Goal: Transaction & Acquisition: Purchase product/service

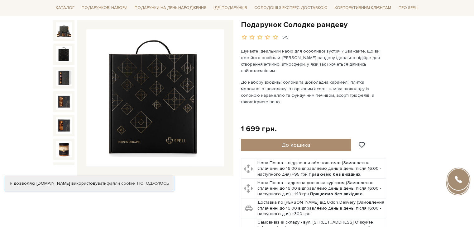
scroll to position [93, 0]
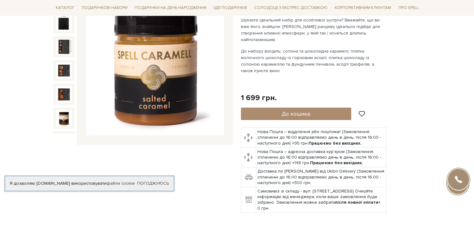
click at [61, 111] on img at bounding box center [64, 118] width 16 height 16
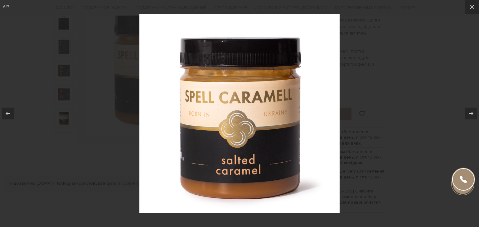
click at [62, 134] on div at bounding box center [239, 113] width 479 height 227
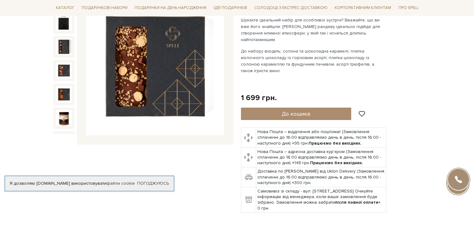
click at [62, 63] on img at bounding box center [64, 71] width 16 height 16
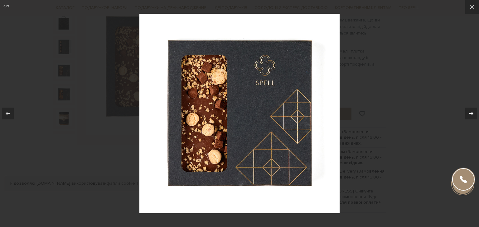
click at [474, 114] on icon at bounding box center [470, 113] width 7 height 7
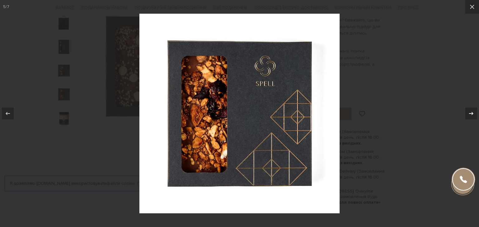
click at [467, 113] on icon at bounding box center [470, 113] width 7 height 7
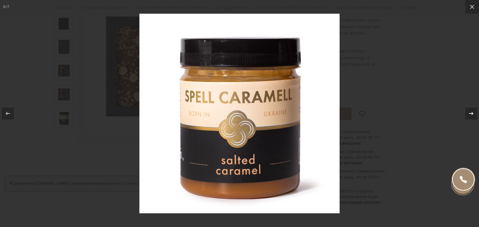
click at [467, 113] on icon at bounding box center [470, 113] width 7 height 7
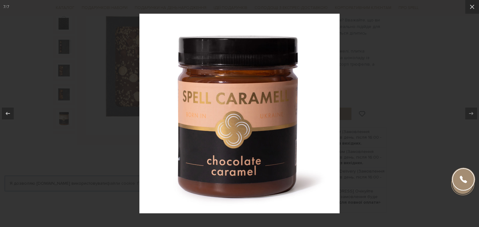
drag, startPoint x: 472, startPoint y: 6, endPoint x: 462, endPoint y: 36, distance: 30.9
click at [473, 7] on icon at bounding box center [471, 6] width 7 height 7
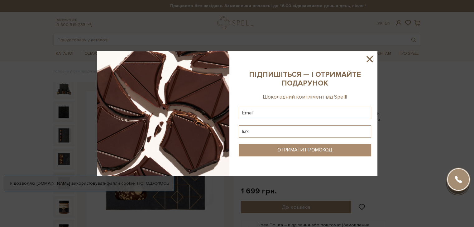
click at [368, 58] on icon at bounding box center [369, 59] width 6 height 6
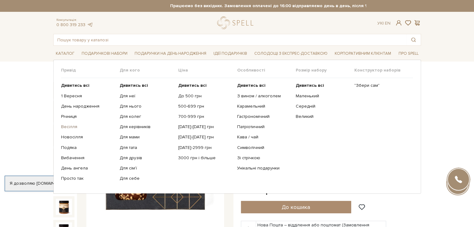
click at [69, 126] on link "Весілля" at bounding box center [88, 127] width 54 height 6
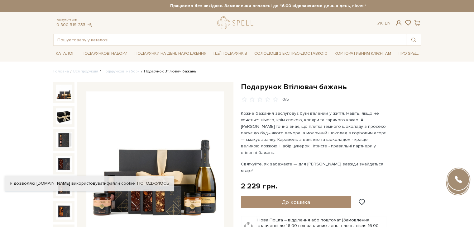
scroll to position [32, 0]
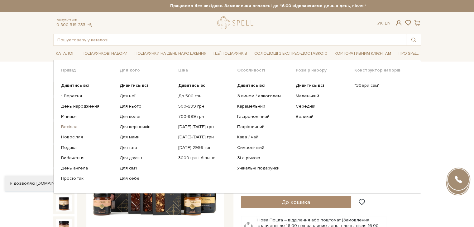
click at [68, 127] on link "Весілля" at bounding box center [88, 127] width 54 height 6
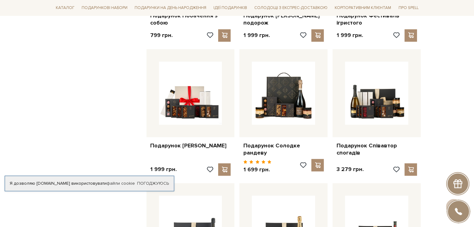
scroll to position [499, 0]
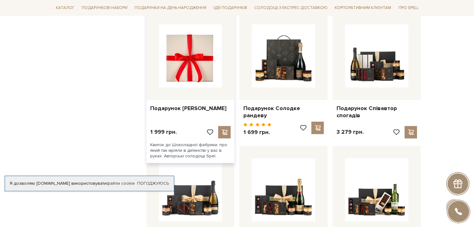
click at [193, 73] on img at bounding box center [190, 55] width 63 height 63
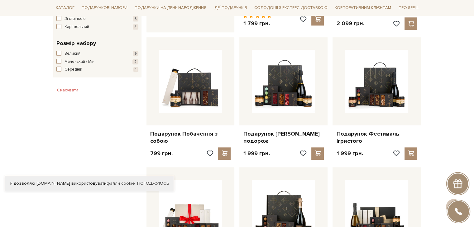
scroll to position [343, 0]
